Goal: Navigation & Orientation: Find specific page/section

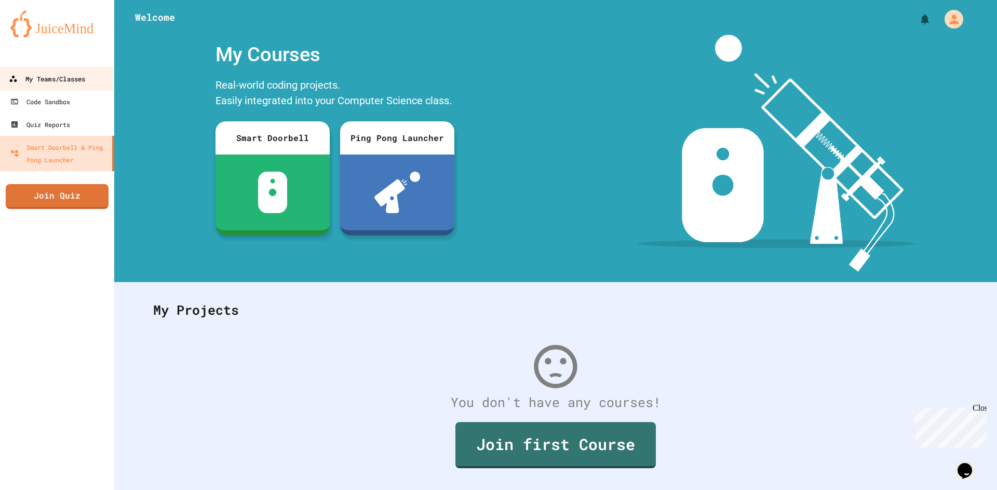
click at [83, 79] on div "My Teams/Classes" at bounding box center [47, 79] width 76 height 13
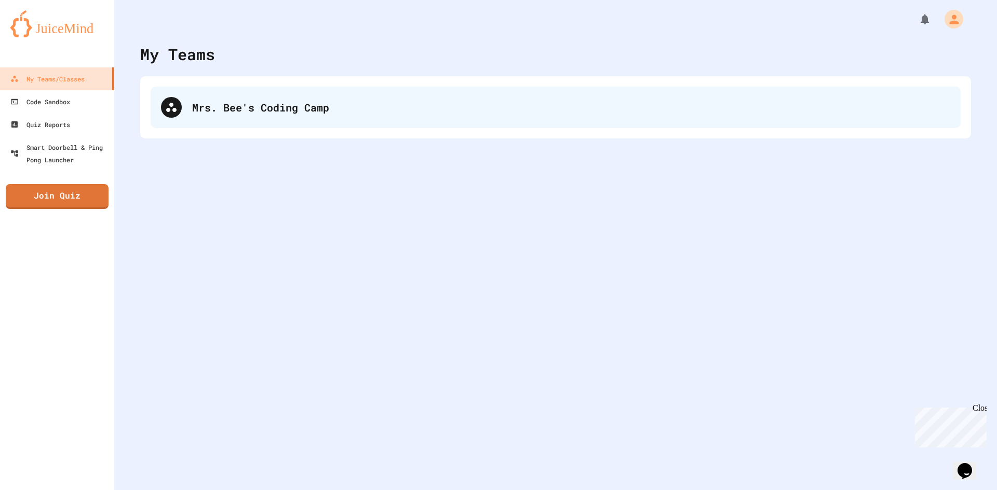
click at [237, 102] on div "Mrs. Bee's Coding Camp" at bounding box center [571, 108] width 758 height 16
